Goal: Task Accomplishment & Management: Manage account settings

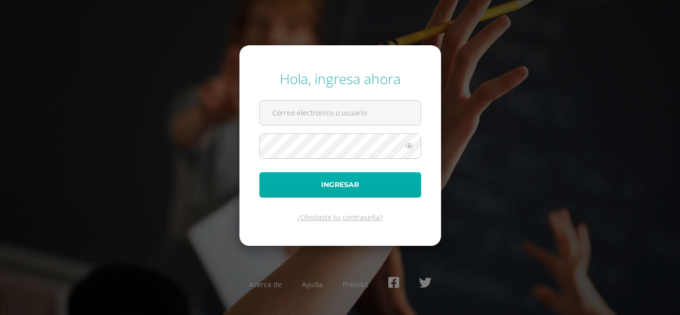
type input "[EMAIL_ADDRESS][DOMAIN_NAME]"
click at [344, 179] on button "Ingresar" at bounding box center [340, 184] width 162 height 25
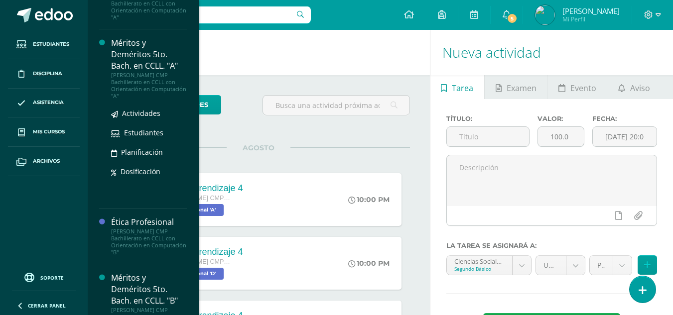
scroll to position [635, 0]
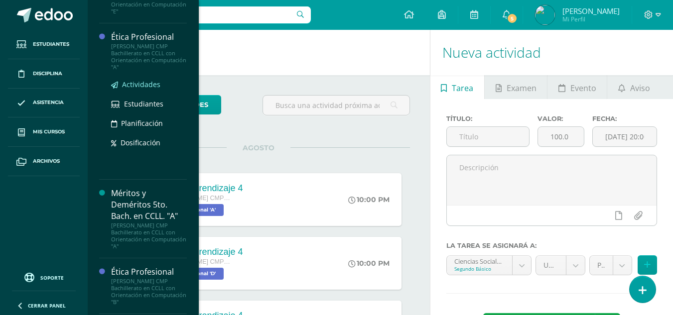
click at [141, 82] on span "Actividades" at bounding box center [141, 84] width 38 height 9
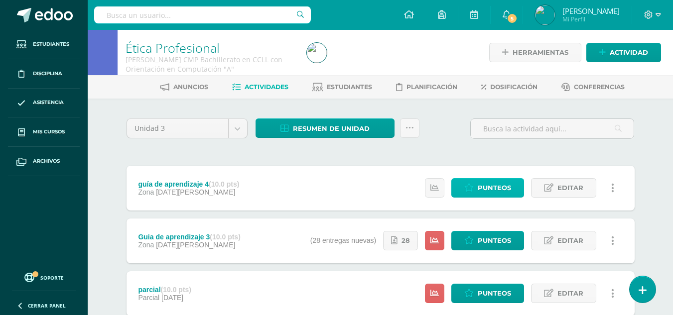
click at [491, 190] on span "Punteos" at bounding box center [494, 188] width 33 height 18
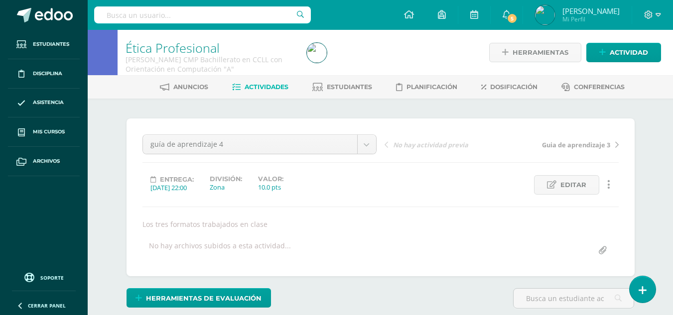
click at [603, 251] on input "file" at bounding box center [602, 250] width 19 height 19
click at [591, 190] on link "Editar" at bounding box center [566, 184] width 65 height 19
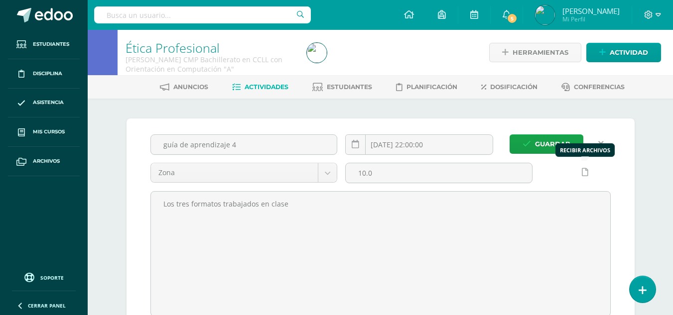
click at [586, 172] on icon at bounding box center [585, 172] width 6 height 8
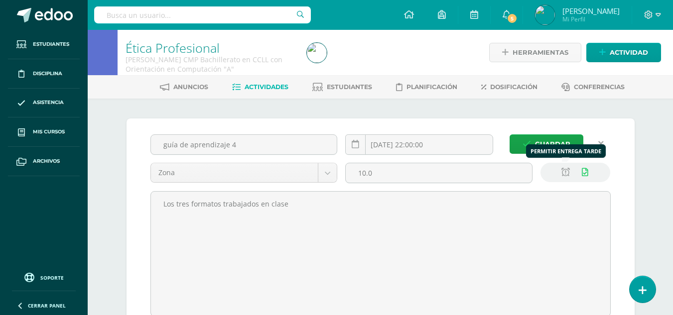
click at [566, 171] on icon at bounding box center [565, 172] width 8 height 8
click at [454, 145] on input "2025-08-18 22:00:00" at bounding box center [419, 144] width 147 height 19
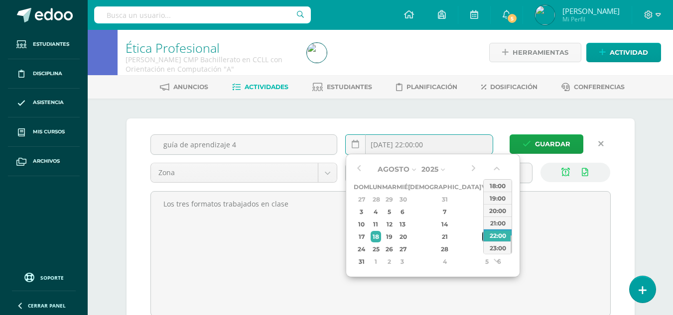
click at [482, 236] on div "22" at bounding box center [486, 236] width 9 height 11
click at [482, 238] on div "22" at bounding box center [486, 236] width 9 height 11
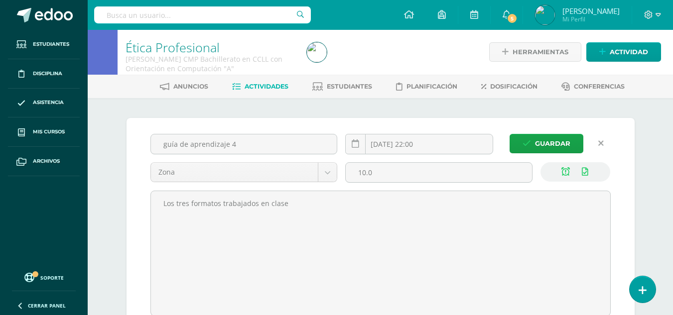
click at [479, 120] on div "Guardar guía de aprendizaje 4 2025-08-22 22:00 Zona Zona Prueba de Logro Parcia…" at bounding box center [380, 225] width 508 height 214
click at [457, 144] on input "2025-08-22 22:00" at bounding box center [419, 143] width 147 height 19
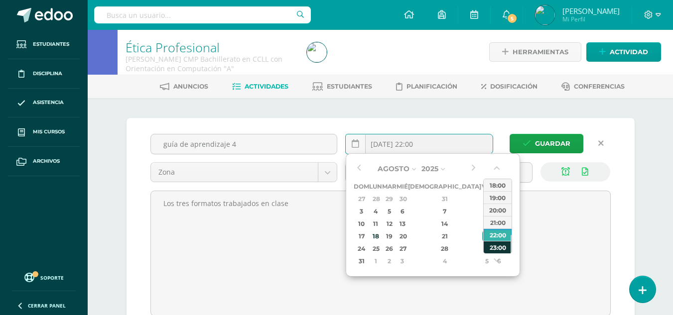
click at [496, 248] on div "23:00" at bounding box center [498, 247] width 28 height 12
type input "2025-08-22 23:00"
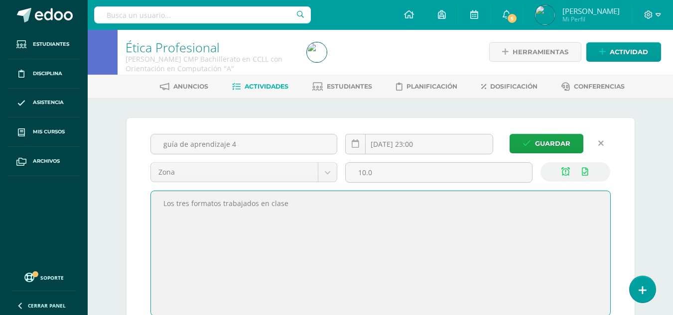
drag, startPoint x: 305, startPoint y: 203, endPoint x: 3, endPoint y: 209, distance: 302.3
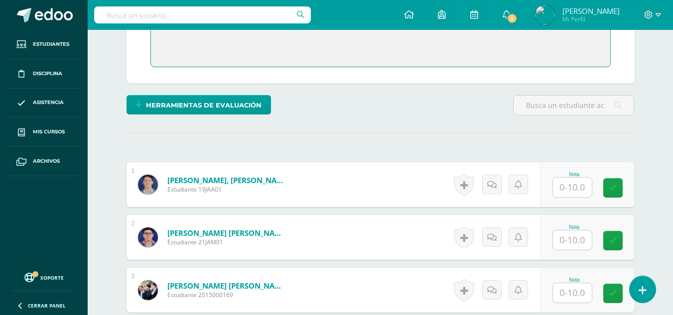
scroll to position [0, 0]
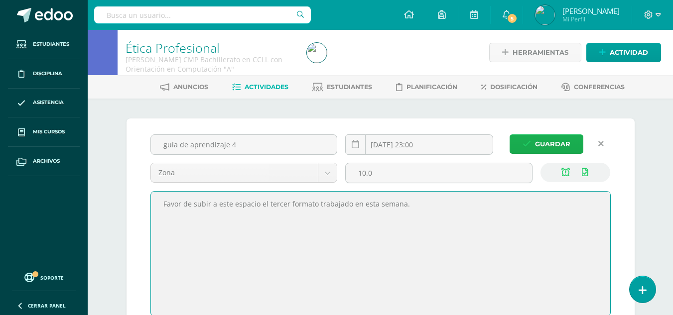
type textarea "Favor de subir a este espacio el tercer formato trabajado en esta semana."
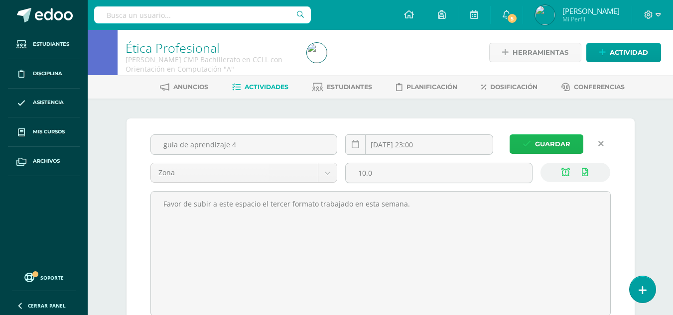
click at [553, 140] on span "Guardar" at bounding box center [552, 144] width 35 height 18
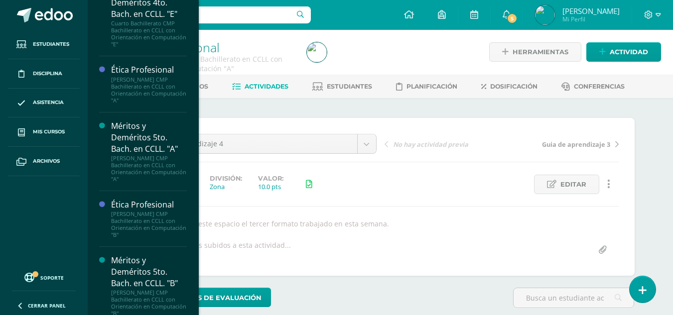
scroll to position [691, 0]
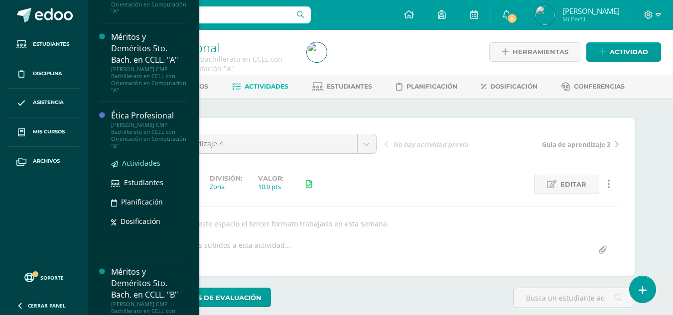
click at [150, 161] on span "Actividades" at bounding box center [141, 162] width 38 height 9
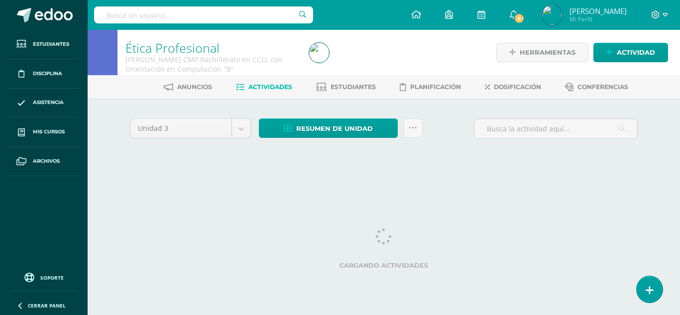
click at [432, 111] on div "Unidad 3 Unidad 1 Unidad 2 Unidad 3 Unidad 4 Resumen de unidad Descargar como H…" at bounding box center [384, 142] width 548 height 87
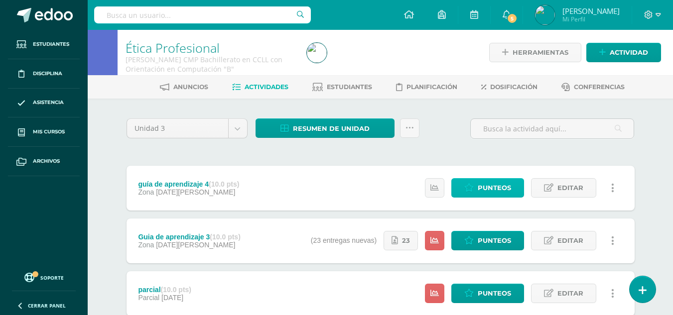
click at [487, 186] on span "Punteos" at bounding box center [494, 188] width 33 height 18
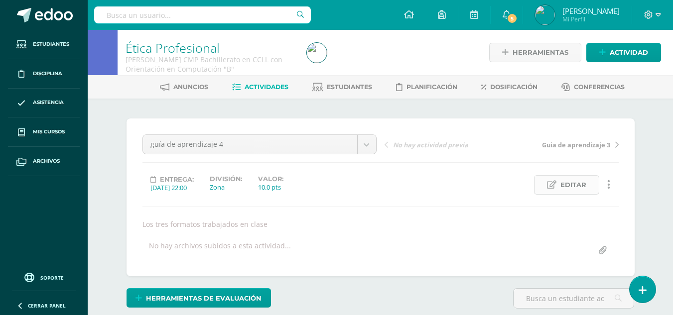
click at [572, 185] on span "Editar" at bounding box center [573, 185] width 26 height 18
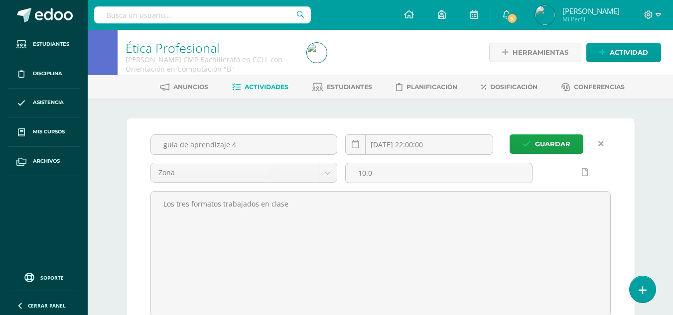
click at [584, 168] on icon at bounding box center [585, 172] width 6 height 8
click at [565, 172] on icon at bounding box center [565, 172] width 8 height 8
click at [457, 147] on input "[DATE] 22:00:00" at bounding box center [419, 144] width 147 height 19
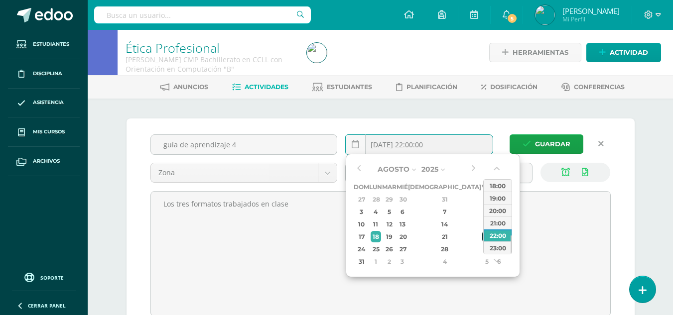
click at [482, 234] on div "22" at bounding box center [486, 236] width 9 height 11
click at [498, 249] on div "23:00" at bounding box center [498, 248] width 28 height 12
type input "[DATE] 23:00"
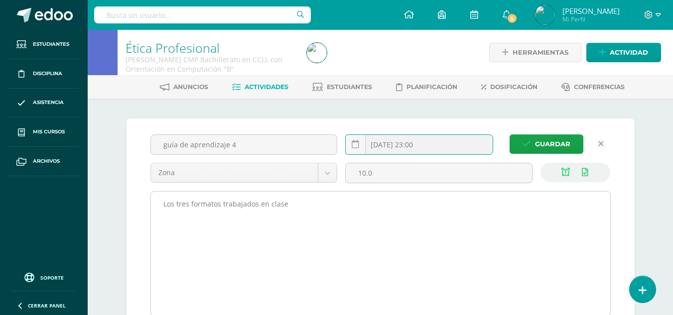
click at [294, 219] on textarea "Los tres formatos trabajados en clase" at bounding box center [380, 254] width 459 height 124
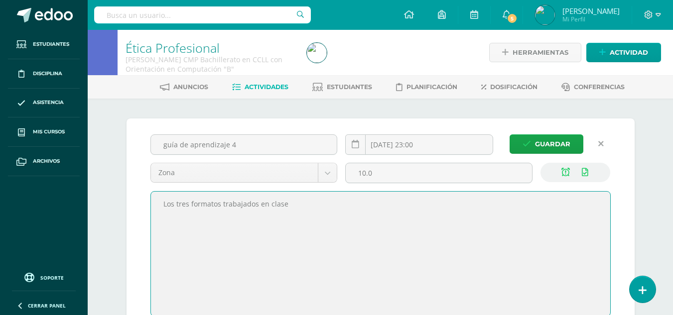
drag, startPoint x: 324, startPoint y: 205, endPoint x: 84, endPoint y: 201, distance: 239.5
click at [86, 202] on body "Estudiantes Disciplina Asistencia Mis cursos Archivos Soporte Centro de ayuda Ú…" at bounding box center [336, 230] width 673 height 460
paste textarea "Favor de subir a este espacio el tercer formato trabajado en esta semana."
type textarea "Favor de subir a este espacio el tercer formato trabajado en esta semana."
click at [553, 141] on span "Guardar" at bounding box center [552, 144] width 35 height 18
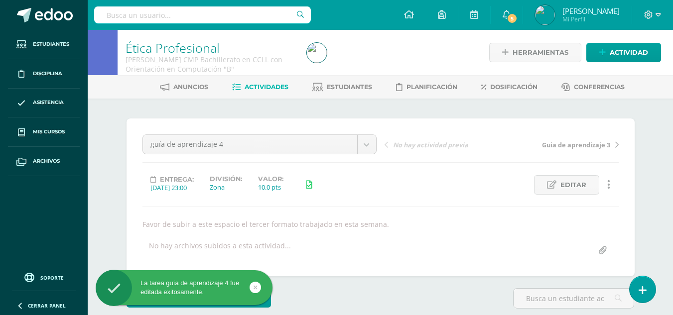
click at [391, 104] on div "¿Estás seguro que quieres eliminar esta actividad? Esto borrará la actividad y …" at bounding box center [381, 251] width 548 height 305
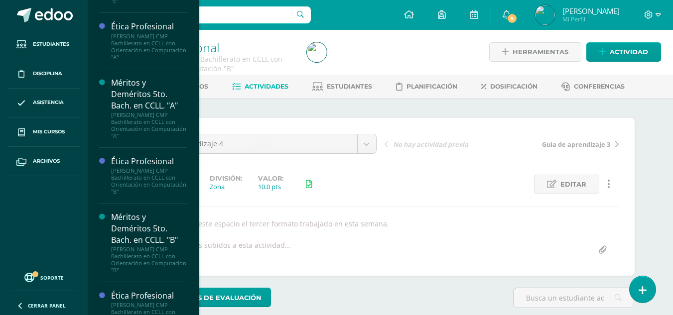
scroll to position [796, 0]
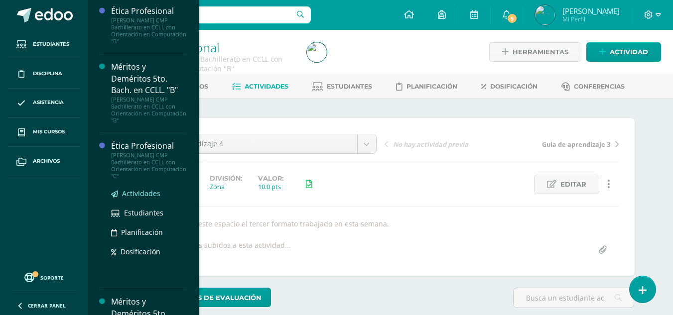
click at [136, 190] on span "Actividades" at bounding box center [141, 193] width 38 height 9
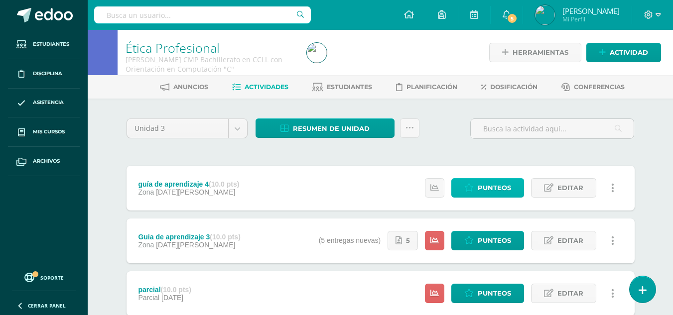
click at [491, 185] on span "Punteos" at bounding box center [494, 188] width 33 height 18
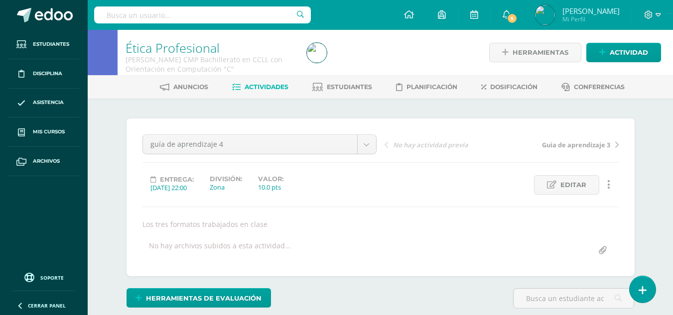
click at [505, 104] on div "¿Estás seguro que quieres eliminar esta actividad? Esto borrará la actividad y …" at bounding box center [381, 251] width 548 height 305
click at [572, 188] on span "Editar" at bounding box center [573, 184] width 26 height 18
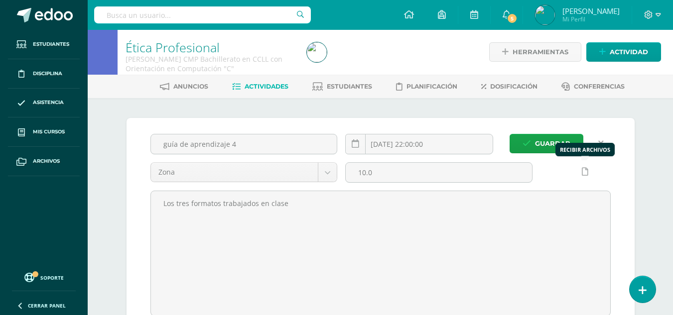
click at [586, 175] on icon at bounding box center [585, 172] width 6 height 8
click at [566, 172] on icon at bounding box center [565, 172] width 8 height 8
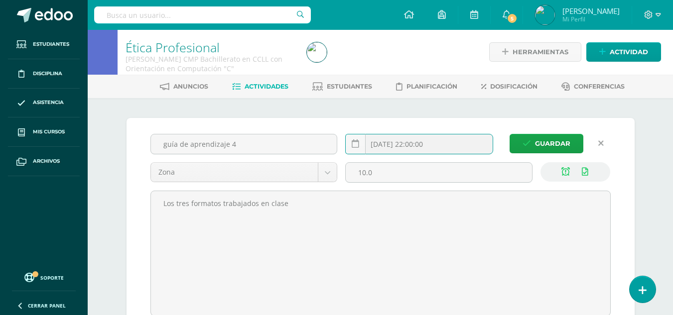
click at [441, 147] on input "[DATE] 22:00:00" at bounding box center [419, 143] width 147 height 19
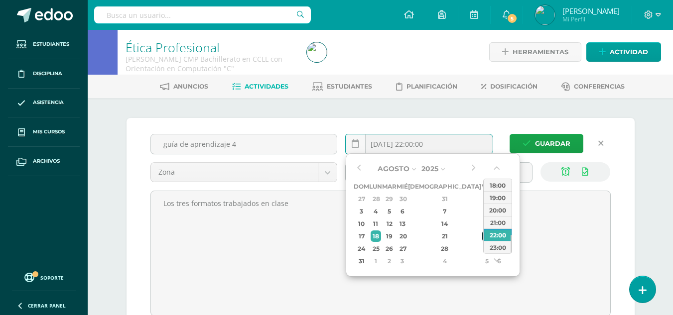
click at [482, 236] on div "22" at bounding box center [486, 236] width 9 height 11
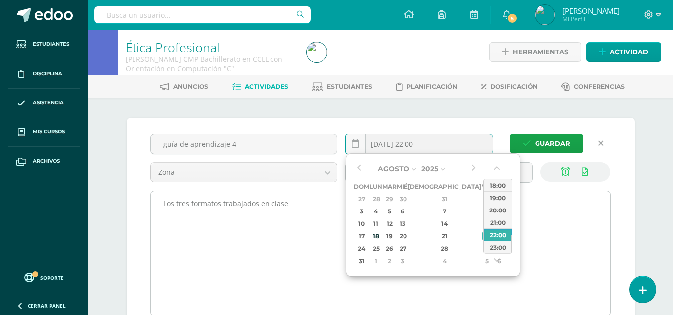
drag, startPoint x: 500, startPoint y: 249, endPoint x: 499, endPoint y: 198, distance: 51.8
click at [500, 249] on div "23:00" at bounding box center [498, 247] width 28 height 12
type input "[DATE] 23:00"
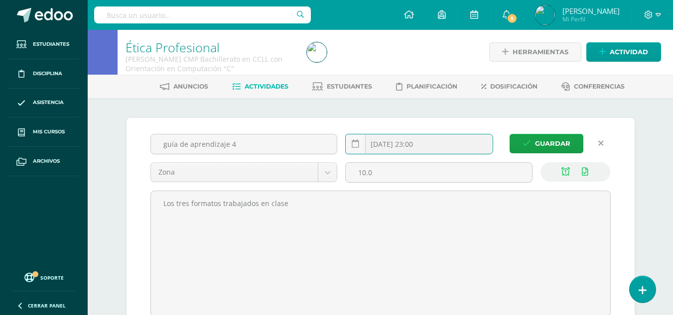
click at [455, 125] on div "Guardar guía de aprendizaje 4 2025-08-22 23:00 Zona Zona Prueba de Logro Parcia…" at bounding box center [380, 225] width 508 height 214
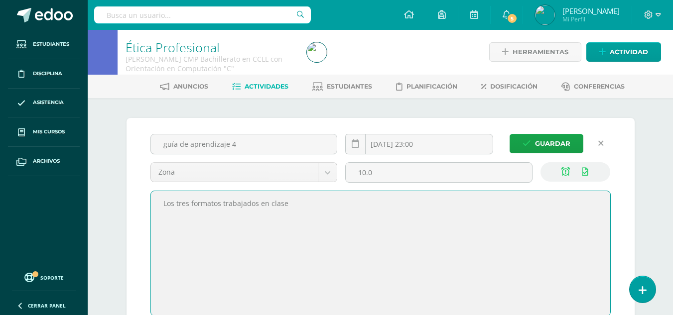
drag, startPoint x: 331, startPoint y: 200, endPoint x: 57, endPoint y: 199, distance: 273.9
paste textarea "Favor de subir a este espacio el tercer formato trabajado en esta semana."
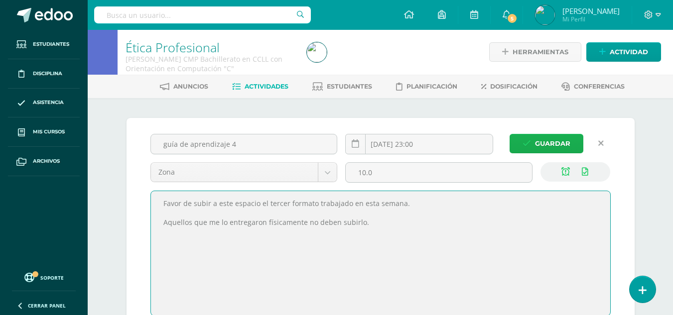
type textarea "Favor de subir a este espacio el tercer formato trabajado en esta semana. Aquel…"
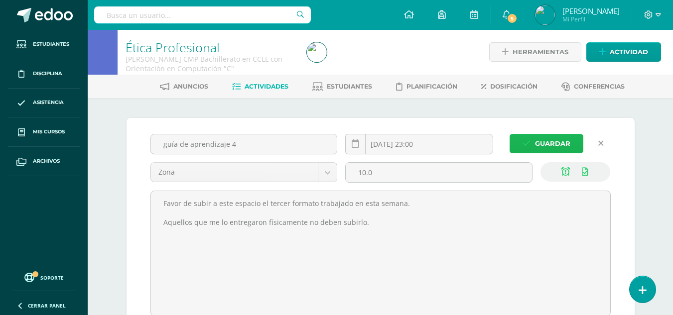
click at [552, 146] on span "Guardar" at bounding box center [552, 143] width 35 height 18
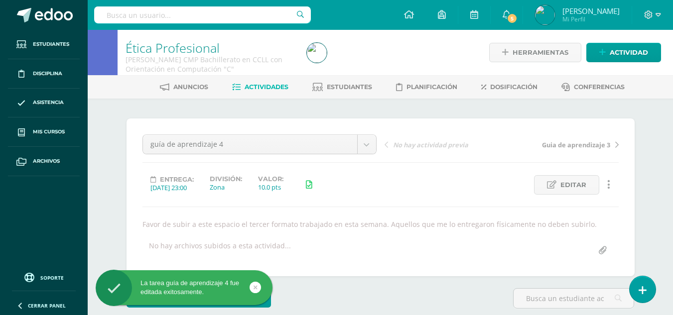
click at [439, 113] on div "¿Estás seguro que quieres eliminar esta actividad? Esto borrará la actividad y …" at bounding box center [381, 251] width 548 height 305
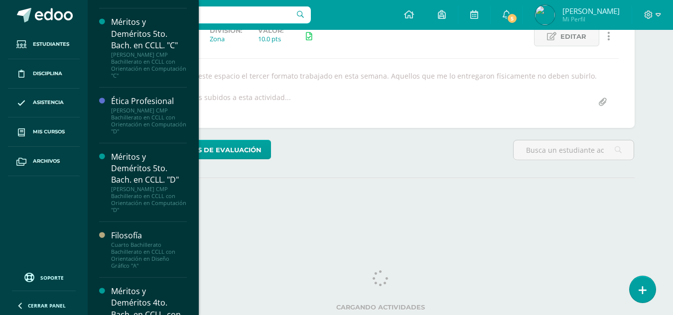
scroll to position [976, 0]
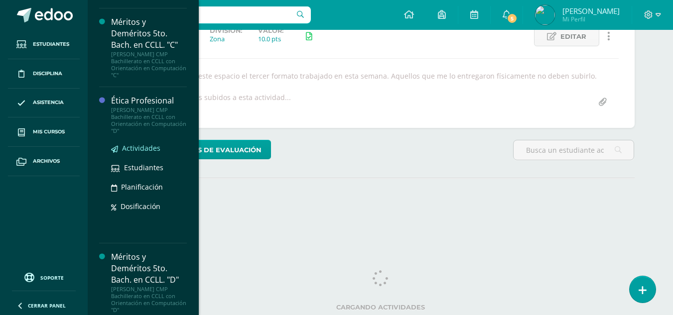
click at [143, 148] on span "Actividades" at bounding box center [141, 147] width 38 height 9
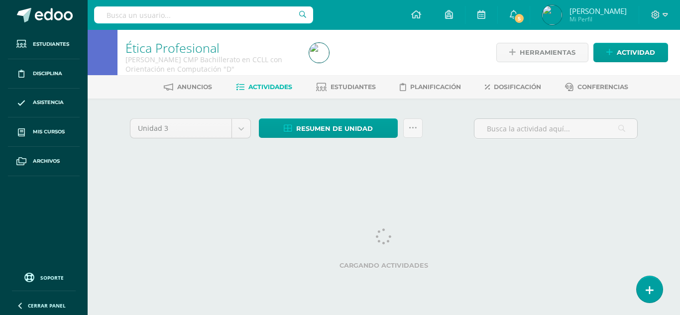
click at [457, 109] on div "Unidad 3 Unidad 1 Unidad 2 Unidad 3 Unidad 4 Resumen de unidad Descargar como H…" at bounding box center [384, 142] width 548 height 87
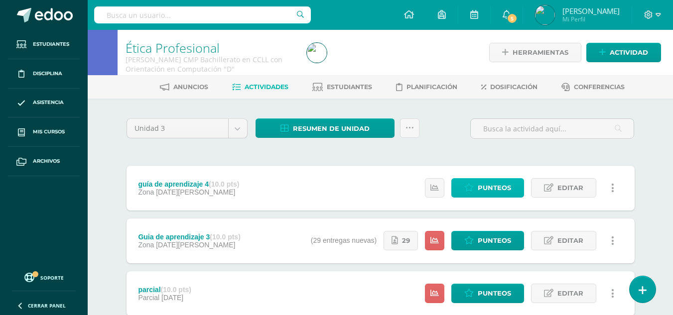
click at [490, 185] on span "Punteos" at bounding box center [494, 188] width 33 height 18
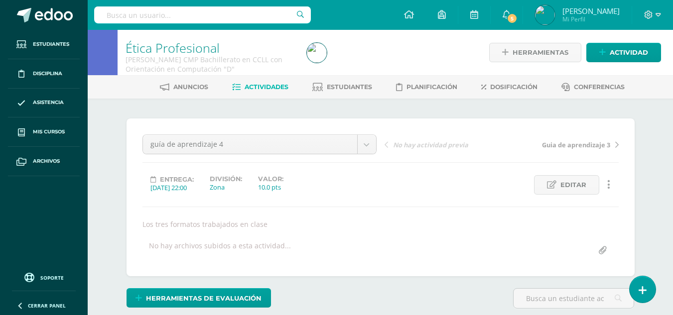
click at [400, 112] on div "¿Estás seguro que quieres eliminar esta actividad? Esto borrará la actividad y …" at bounding box center [381, 251] width 548 height 305
click at [570, 188] on span "Editar" at bounding box center [573, 185] width 26 height 18
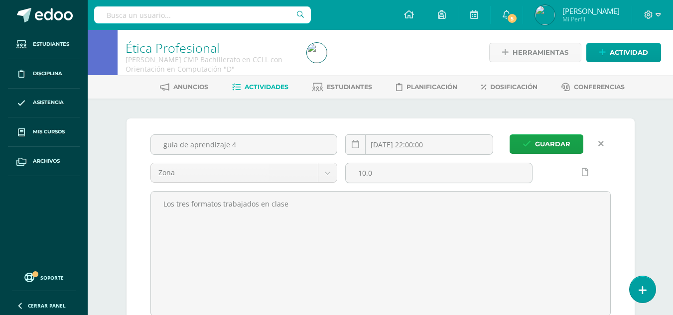
scroll to position [0, 0]
click at [589, 170] on link at bounding box center [584, 171] width 19 height 19
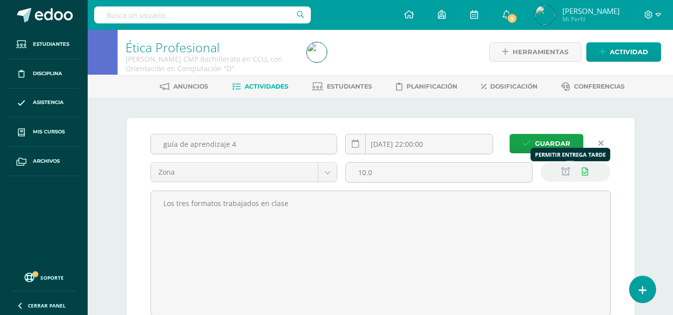
click at [563, 170] on icon at bounding box center [565, 172] width 8 height 8
click at [458, 146] on input "[DATE] 22:00:00" at bounding box center [419, 143] width 147 height 19
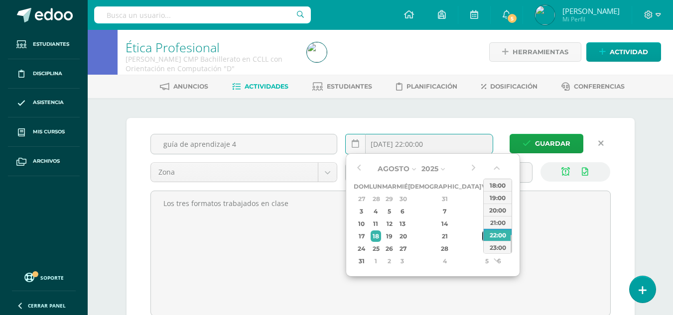
click at [482, 233] on div "22" at bounding box center [486, 236] width 9 height 11
click at [497, 243] on div "23:00" at bounding box center [498, 247] width 28 height 12
type input "[DATE] 23:00"
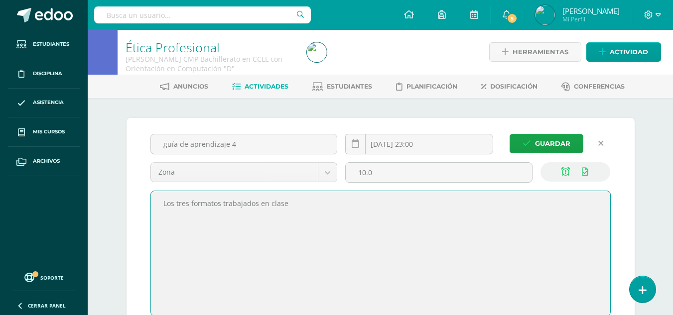
drag, startPoint x: 353, startPoint y: 212, endPoint x: 50, endPoint y: 219, distance: 302.8
paste textarea "Favor de subir a este espacio el tercer formato trabajado en esta semana."
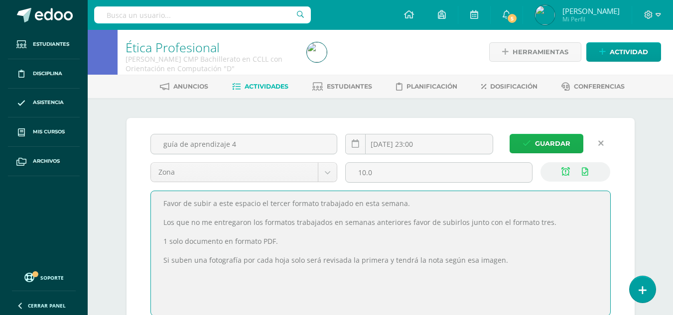
type textarea "Favor de subir a este espacio el tercer formato trabajado en esta semana. Los q…"
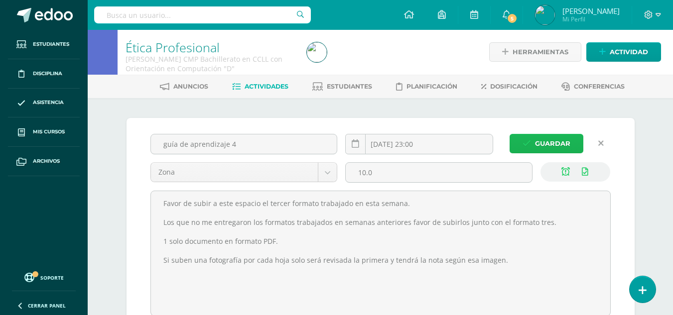
click at [550, 143] on span "Guardar" at bounding box center [552, 143] width 35 height 18
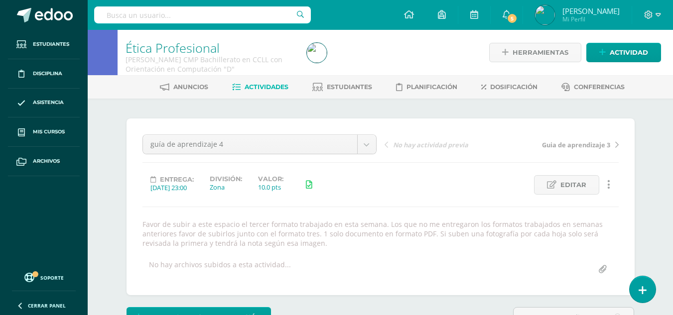
click at [266, 83] on span "Actividades" at bounding box center [267, 86] width 44 height 7
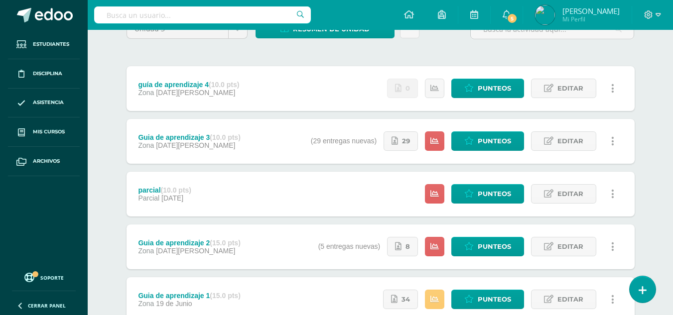
scroll to position [50, 0]
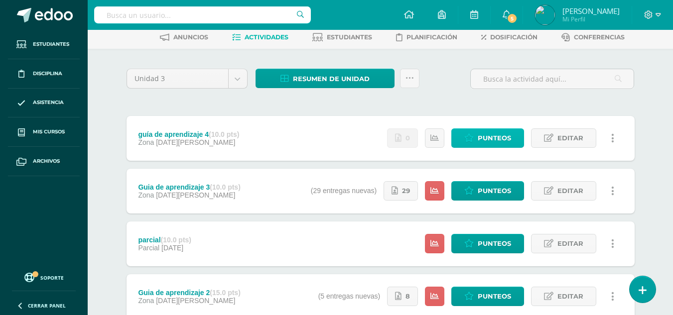
click at [498, 137] on span "Punteos" at bounding box center [494, 138] width 33 height 18
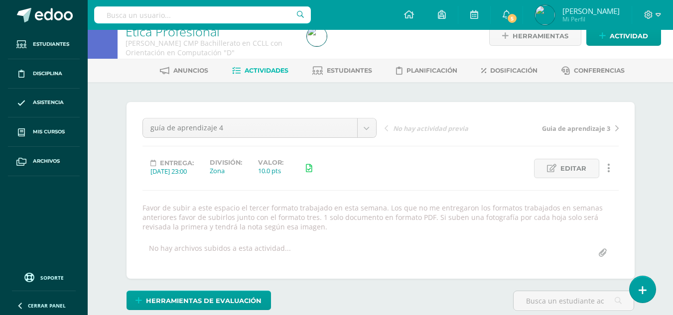
scroll to position [16, 0]
click at [268, 72] on span "Actividades" at bounding box center [267, 70] width 44 height 7
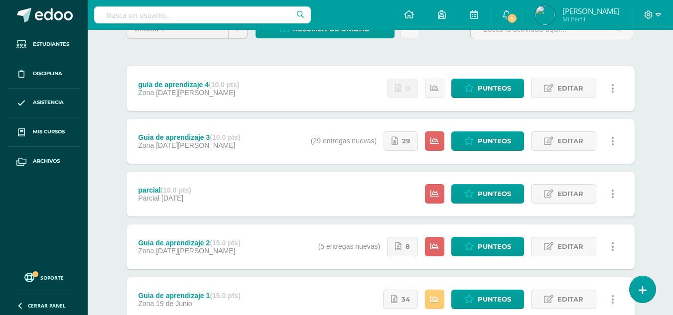
scroll to position [149, 0]
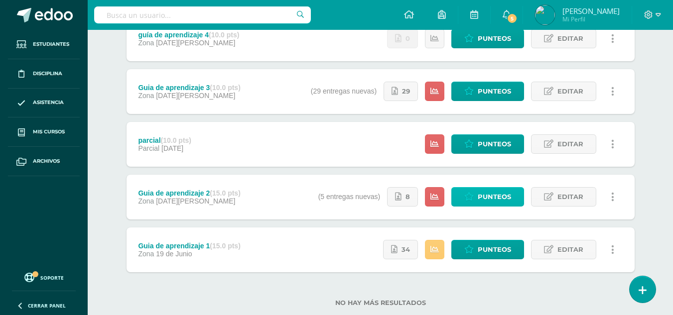
click at [488, 197] on span "Punteos" at bounding box center [494, 197] width 33 height 18
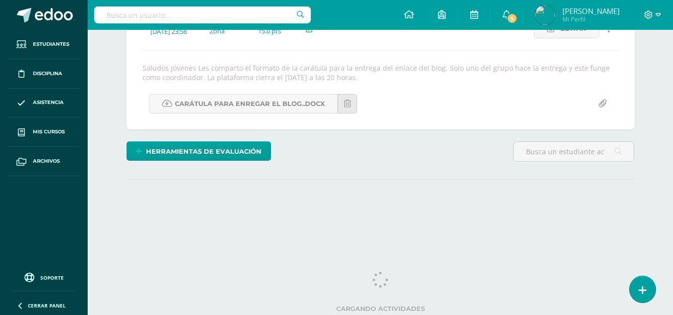
scroll to position [158, 0]
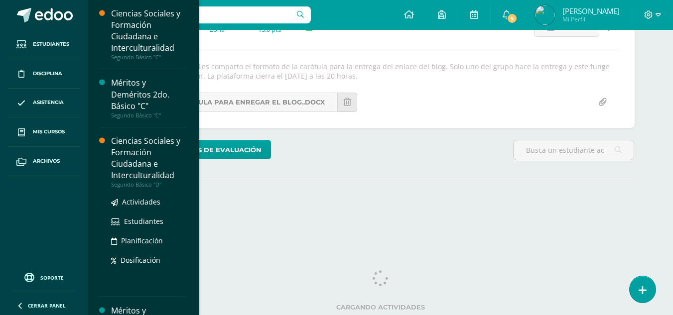
click at [141, 154] on div "Ciencias Sociales y Formación Ciudadana e Interculturalidad" at bounding box center [149, 158] width 76 height 46
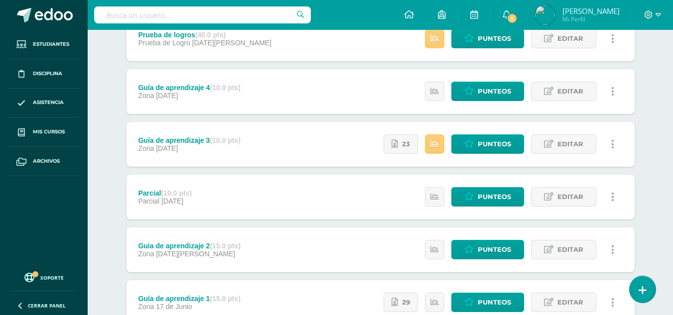
scroll to position [226, 0]
